Goal: Find specific page/section

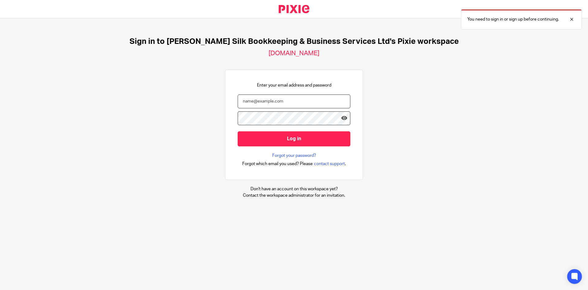
drag, startPoint x: 319, startPoint y: 99, endPoint x: 316, endPoint y: 99, distance: 3.4
click at [319, 99] on input "email" at bounding box center [294, 101] width 113 height 14
type input "sandra@sandrasilk.co.uk"
click at [238, 131] on input "Log in" at bounding box center [294, 138] width 113 height 15
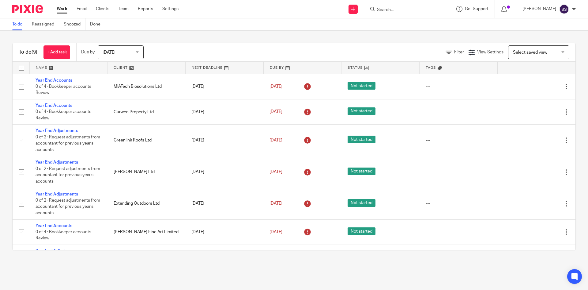
click at [419, 7] on input "Search" at bounding box center [404, 10] width 55 height 6
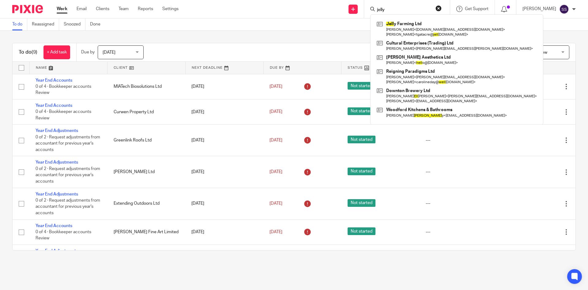
type input "jelly"
click button "submit" at bounding box center [0, 0] width 0 height 0
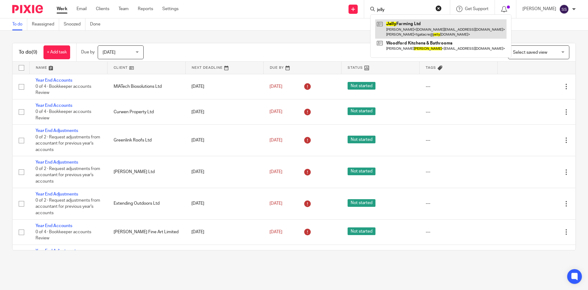
click at [419, 27] on link at bounding box center [440, 28] width 131 height 19
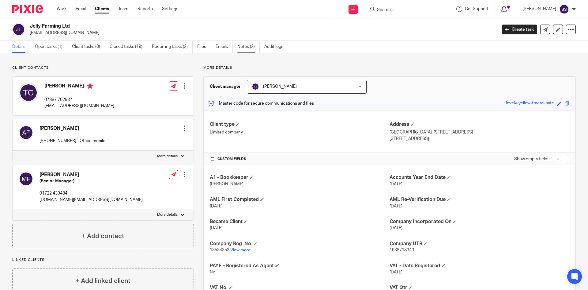
click at [245, 48] on link "Notes (2)" at bounding box center [249, 47] width 22 height 12
